Goal: Complete application form: Complete application form

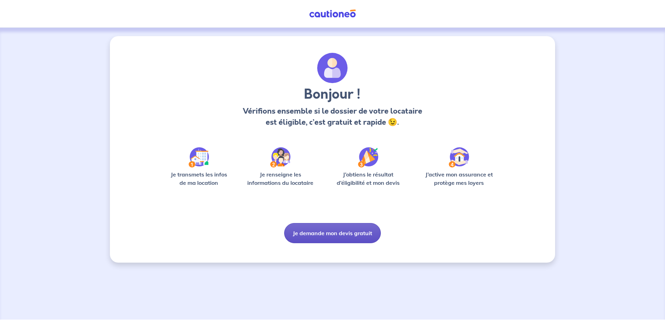
click at [308, 235] on button "Je demande mon devis gratuit" at bounding box center [332, 233] width 97 height 20
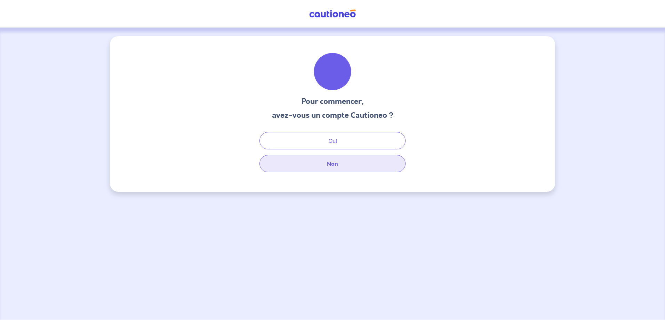
click at [318, 163] on button "Non" at bounding box center [332, 163] width 146 height 17
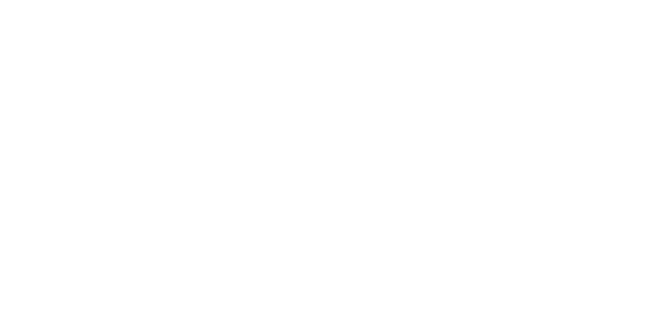
select select "DE"
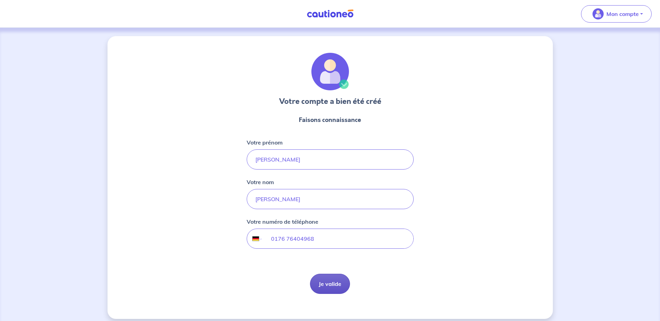
click at [335, 284] on button "Je valide" at bounding box center [330, 284] width 40 height 20
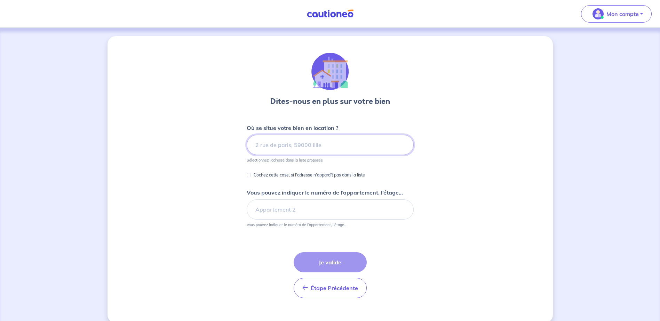
click at [302, 148] on input at bounding box center [330, 145] width 167 height 20
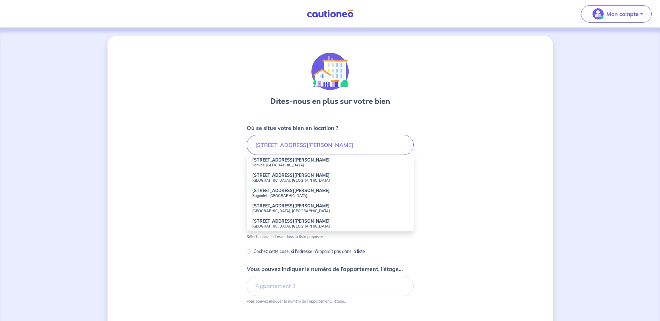
click at [283, 158] on strong "[STREET_ADDRESS][PERSON_NAME]" at bounding box center [291, 160] width 78 height 5
type input "[STREET_ADDRESS][PERSON_NAME]"
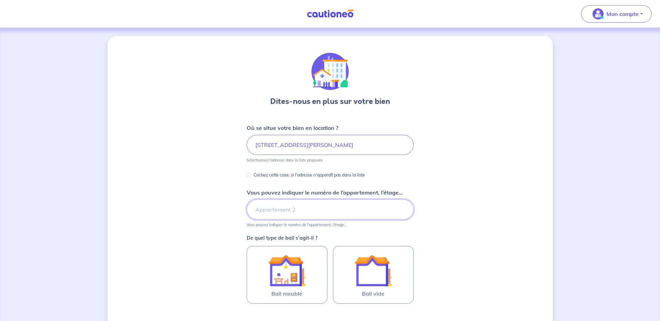
click at [271, 213] on input "Vous pouvez indiquer le numéro de l’appartement, l’étage..." at bounding box center [330, 210] width 167 height 20
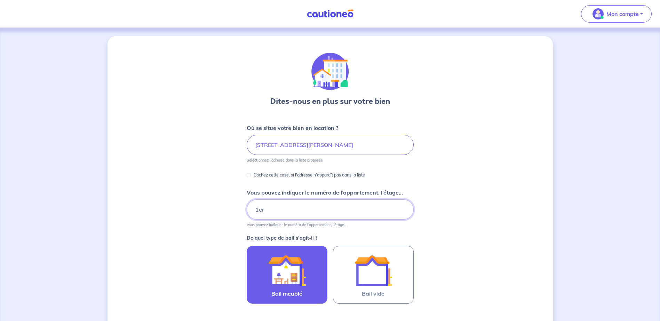
type input "1er"
click at [295, 286] on img at bounding box center [287, 271] width 38 height 38
click at [0, 0] on input "Bail meublé" at bounding box center [0, 0] width 0 height 0
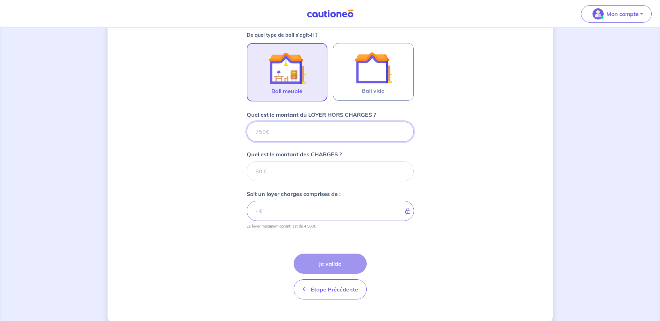
scroll to position [215, 0]
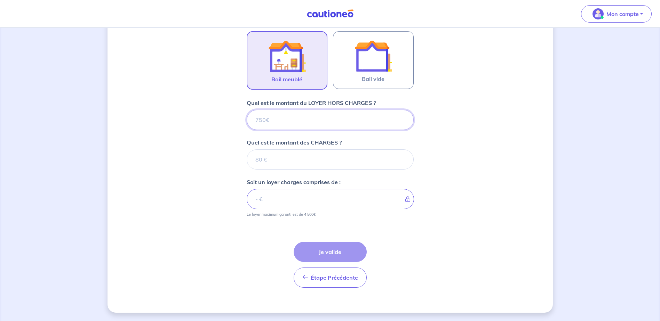
click at [290, 123] on input "Quel est le montant du LOYER HORS CHARGES ?" at bounding box center [330, 120] width 167 height 20
type input "9"
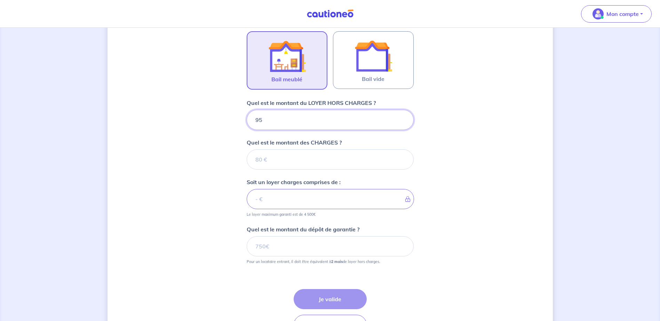
type input "950"
click at [297, 153] on input "Quel est le montant des CHARGES ?" at bounding box center [330, 160] width 167 height 20
type input "100"
type input "1050"
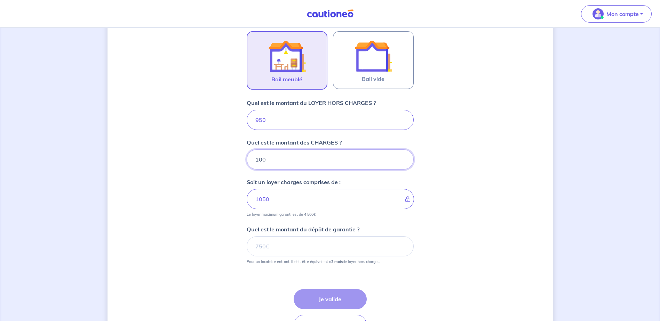
type input "100"
click at [293, 249] on input "Quel est le montant du dépôt de garantie ?" at bounding box center [330, 246] width 167 height 20
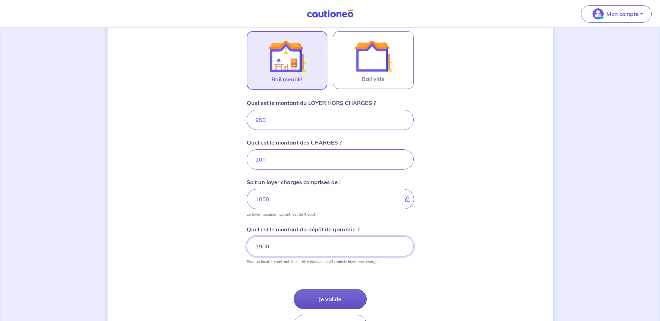
type input "1900"
click at [325, 296] on button "Je valide" at bounding box center [329, 299] width 73 height 20
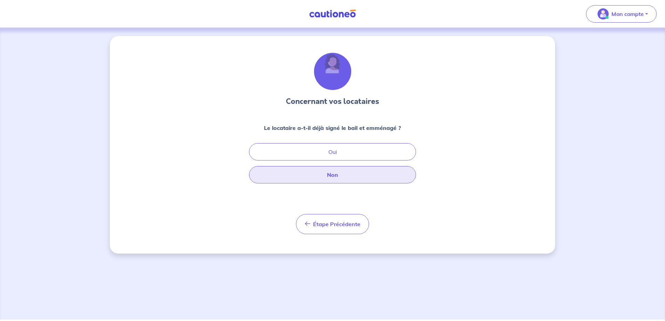
click at [324, 170] on button "Non" at bounding box center [332, 174] width 167 height 17
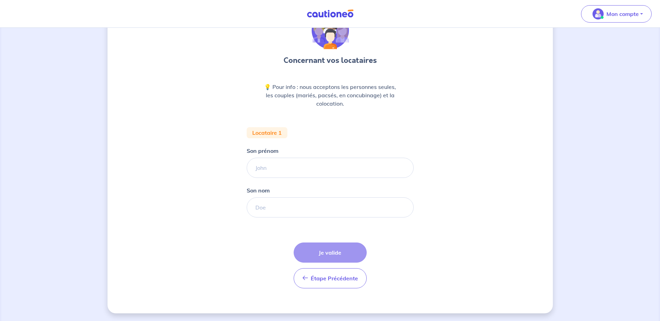
scroll to position [42, 0]
click at [303, 169] on input "Son prénom" at bounding box center [330, 167] width 167 height 20
type input "Mathis"
click at [275, 209] on input "Son nom" at bounding box center [330, 207] width 167 height 20
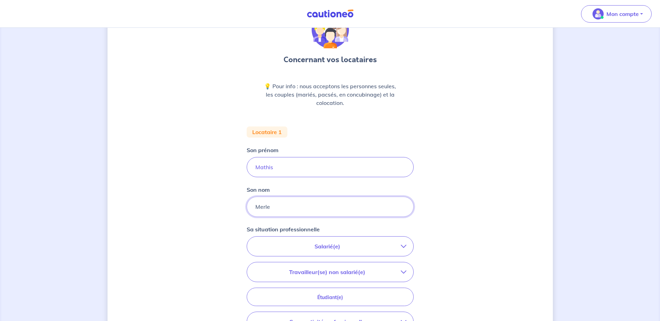
type input "Merle"
click at [318, 244] on p "Salarié(e)" at bounding box center [327, 246] width 147 height 8
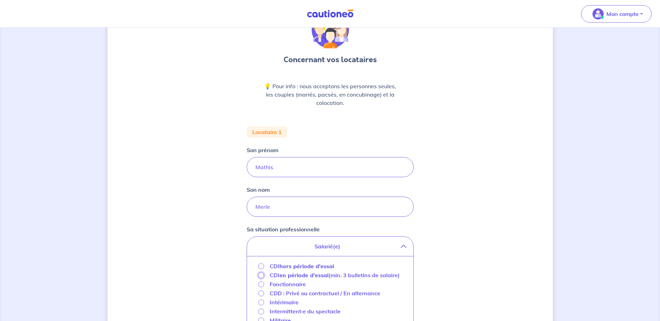
click at [262, 276] on input "CDI en période d'essai (min. 3 bulletins de salaire)" at bounding box center [261, 276] width 6 height 6
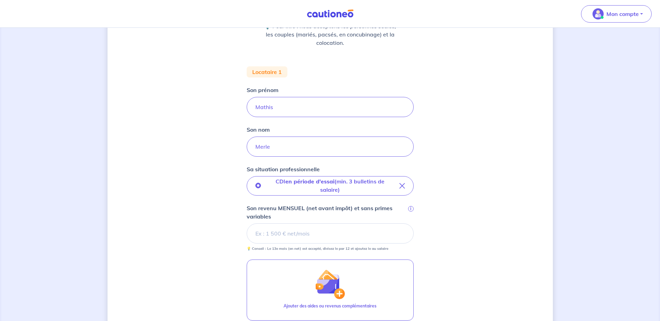
scroll to position [111, 0]
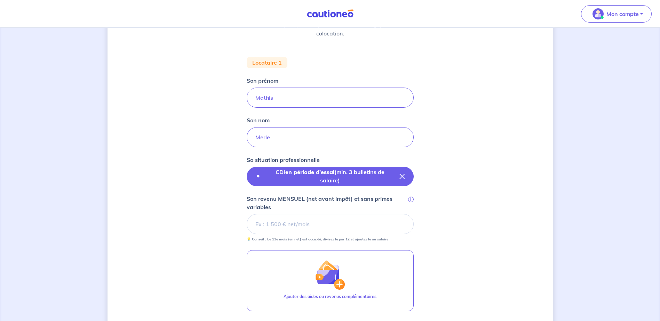
click at [402, 177] on icon "button" at bounding box center [402, 177] width 6 height 6
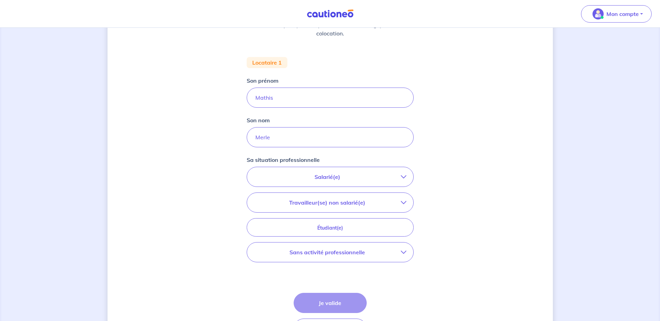
click at [358, 182] on button "Salarié(e)" at bounding box center [330, 176] width 166 height 19
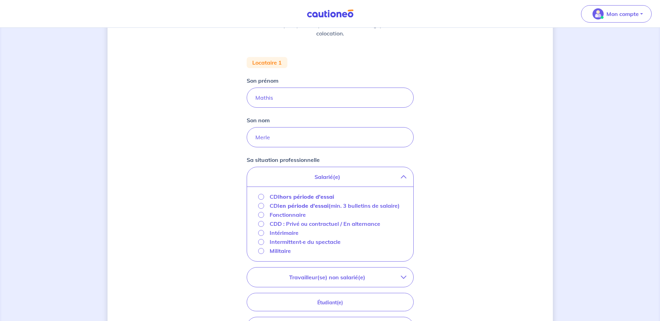
click at [266, 206] on div "CDI en période d'essai (min. 3 bulletins de salaire)" at bounding box center [329, 206] width 142 height 8
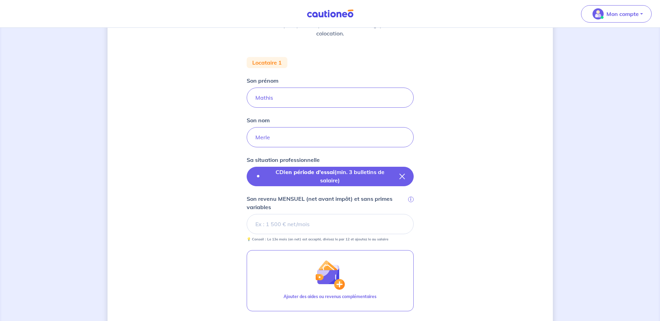
click at [401, 179] on icon "button" at bounding box center [402, 177] width 6 height 6
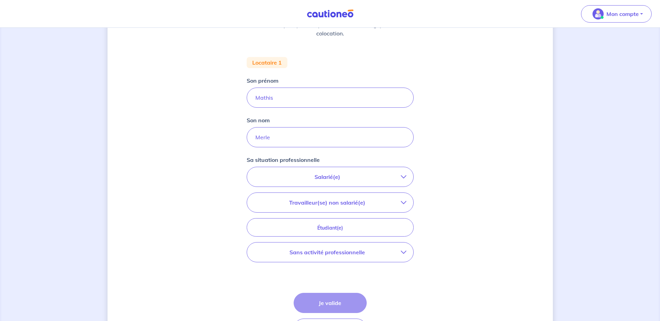
click at [403, 180] on button "Salarié(e)" at bounding box center [330, 176] width 166 height 19
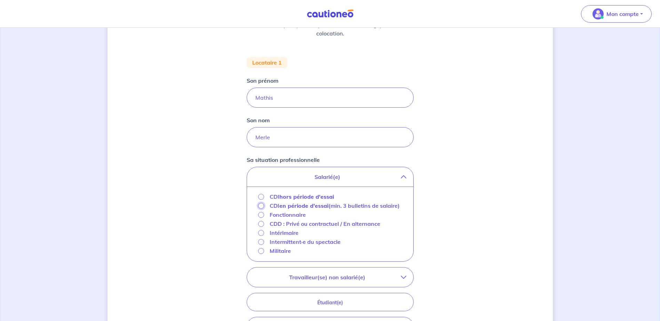
click at [260, 207] on input "CDI en période d'essai (min. 3 bulletins de salaire)" at bounding box center [261, 206] width 6 height 6
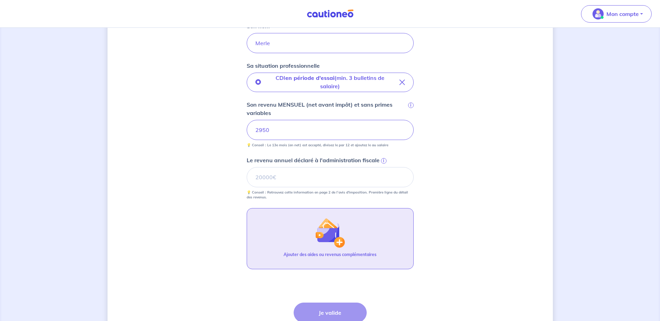
scroll to position [250, 0]
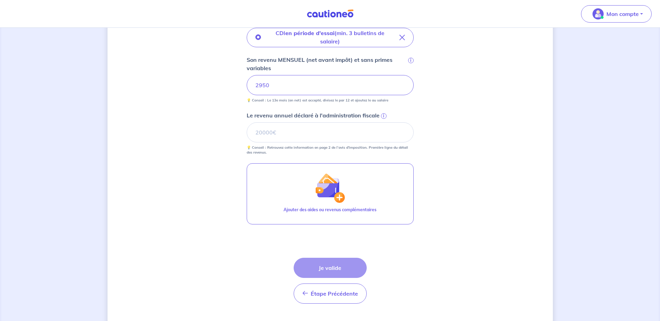
click at [334, 267] on div "Étape Précédente Précédent Je valide Je valide" at bounding box center [329, 281] width 73 height 46
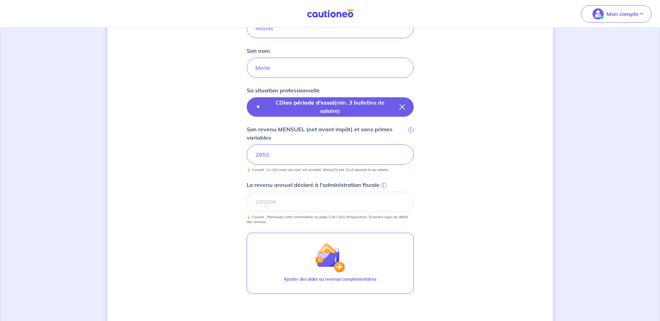
click at [399, 104] on icon "button" at bounding box center [402, 107] width 6 height 6
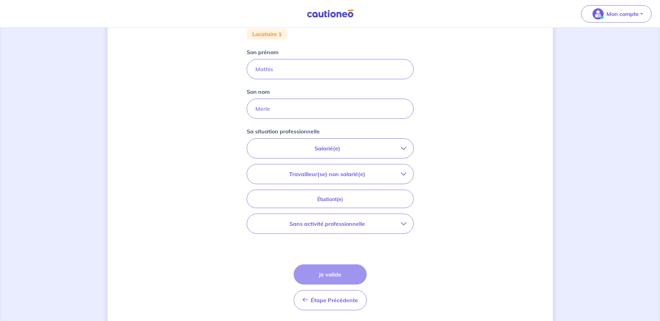
scroll to position [128, 0]
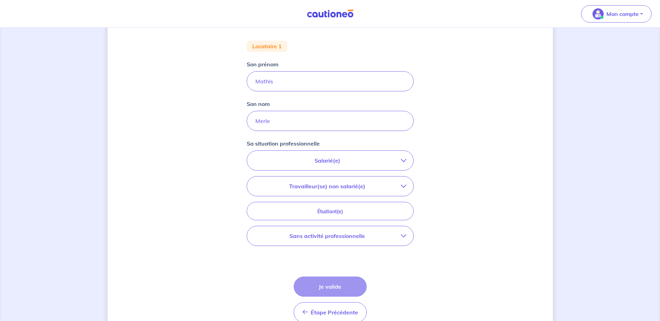
click at [388, 161] on p "Salarié(e)" at bounding box center [327, 160] width 147 height 8
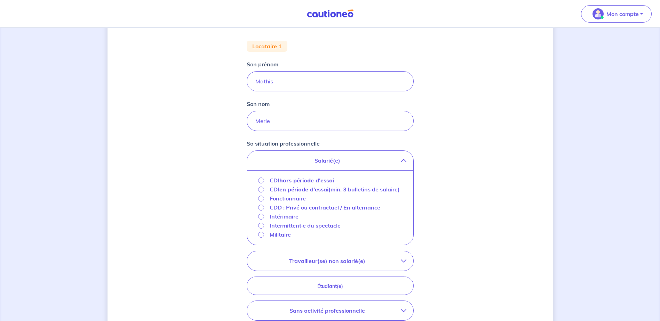
click at [348, 265] on p "Travailleur(se) non salarié(e)" at bounding box center [327, 261] width 147 height 8
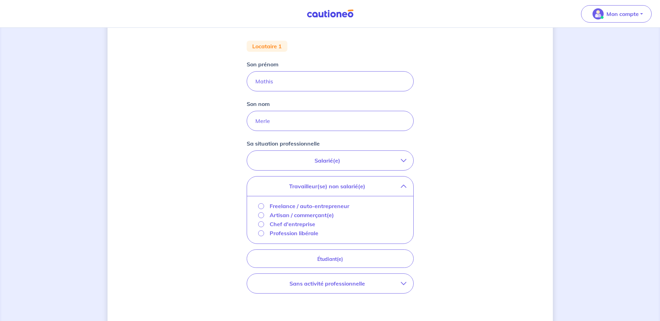
click at [347, 280] on p "Sans activité professionnelle" at bounding box center [327, 284] width 147 height 8
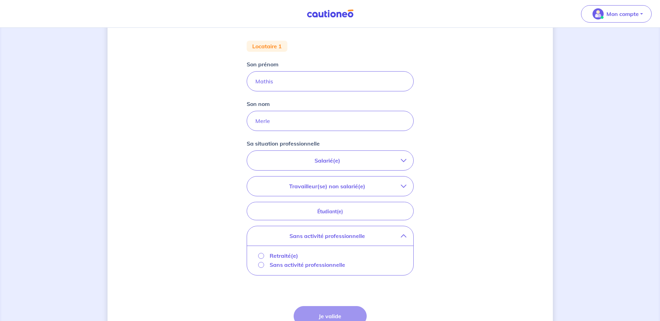
click at [258, 265] on div "Sans activité professionnelle" at bounding box center [301, 265] width 87 height 8
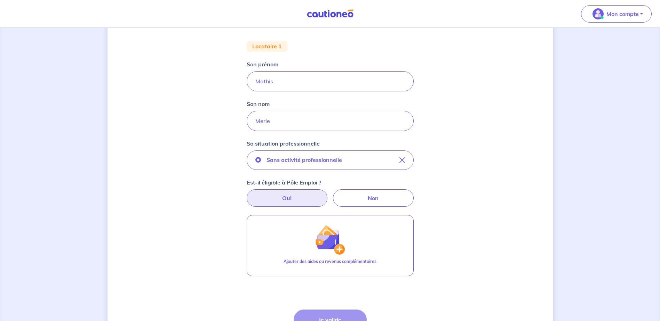
click at [303, 198] on label "Oui" at bounding box center [287, 198] width 81 height 17
click at [328, 194] on input "Oui" at bounding box center [330, 192] width 5 height 5
radio input "true"
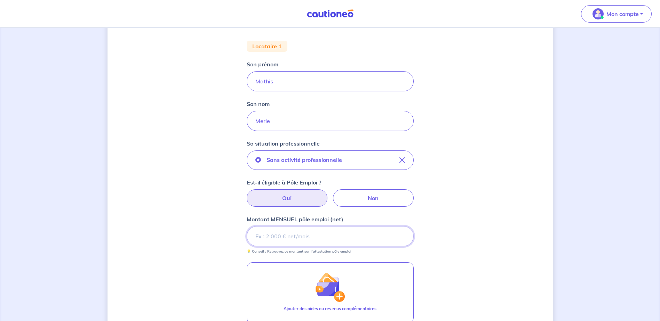
click at [341, 234] on input "Montant MENSUEL pôle emploi (net)" at bounding box center [330, 236] width 167 height 20
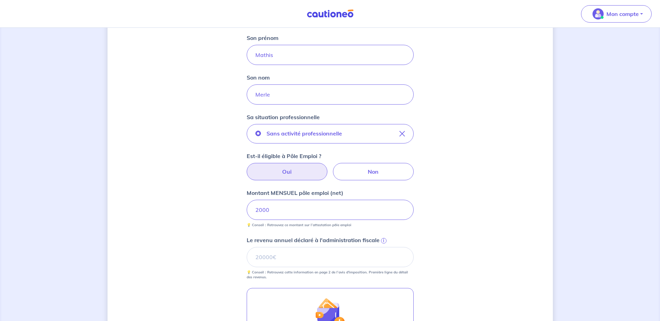
scroll to position [232, 0]
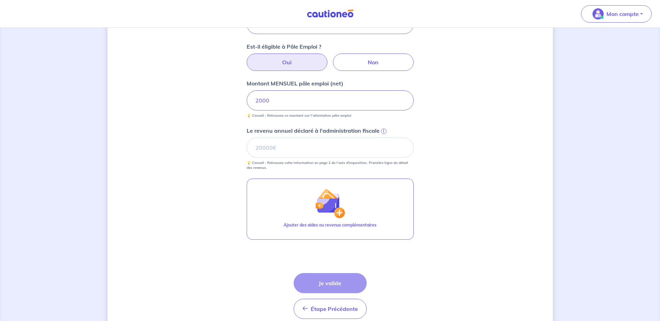
scroll to position [295, 0]
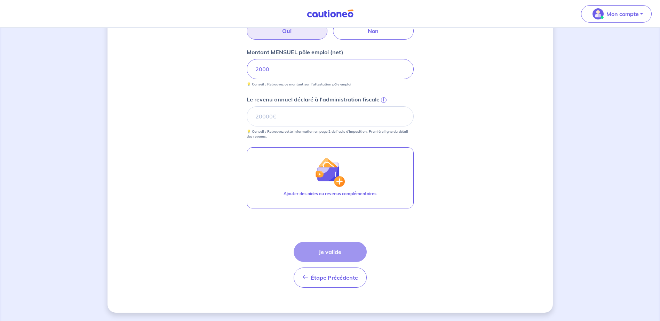
click at [341, 250] on div "Étape Précédente Précédent Je valide Je valide" at bounding box center [329, 265] width 73 height 46
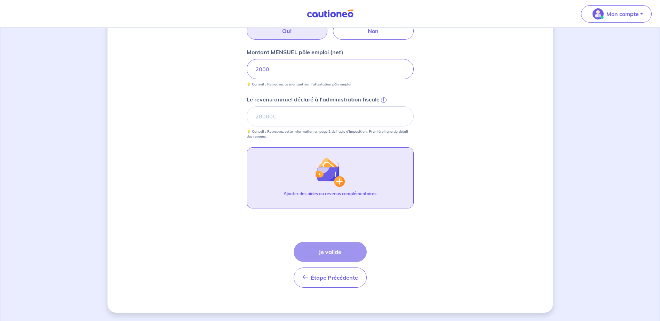
click at [340, 178] on img "button" at bounding box center [330, 172] width 30 height 30
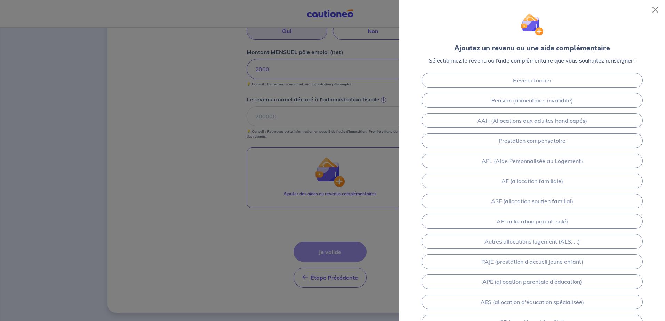
click at [318, 156] on div at bounding box center [332, 160] width 665 height 321
click at [654, 9] on button "Close" at bounding box center [655, 9] width 11 height 11
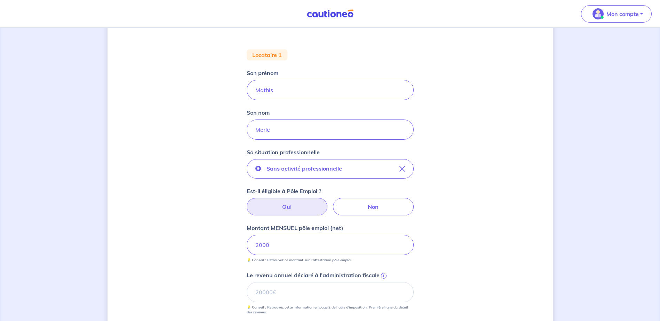
scroll to position [0, 0]
